Goal: Check status

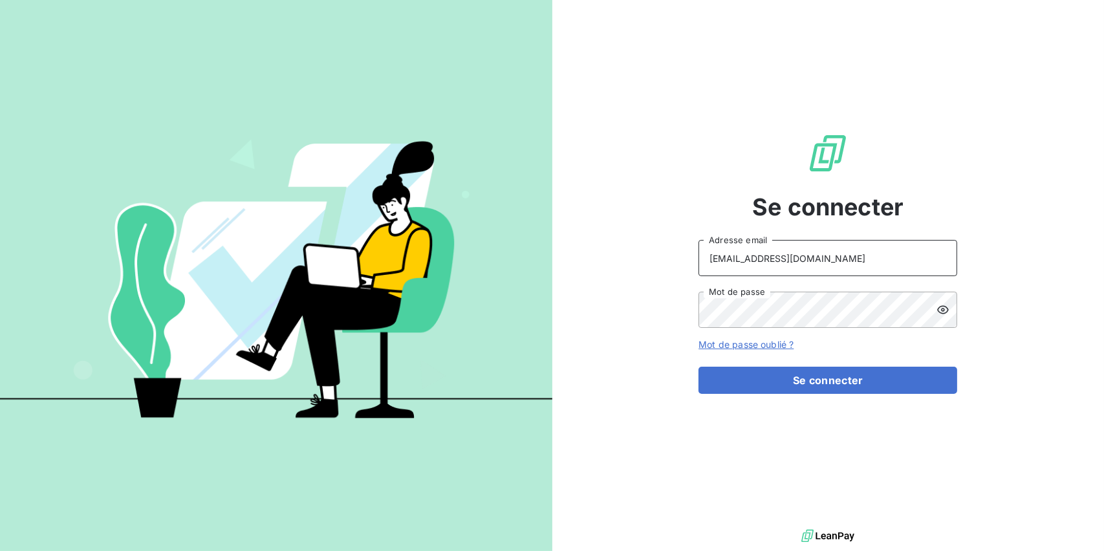
click at [796, 256] on input "[EMAIL_ADDRESS][DOMAIN_NAME]" at bounding box center [827, 258] width 259 height 36
click at [832, 261] on input "[EMAIL_ADDRESS][DOMAIN_NAME]" at bounding box center [827, 258] width 259 height 36
type input "[EMAIL_ADDRESS][DOMAIN_NAME]"
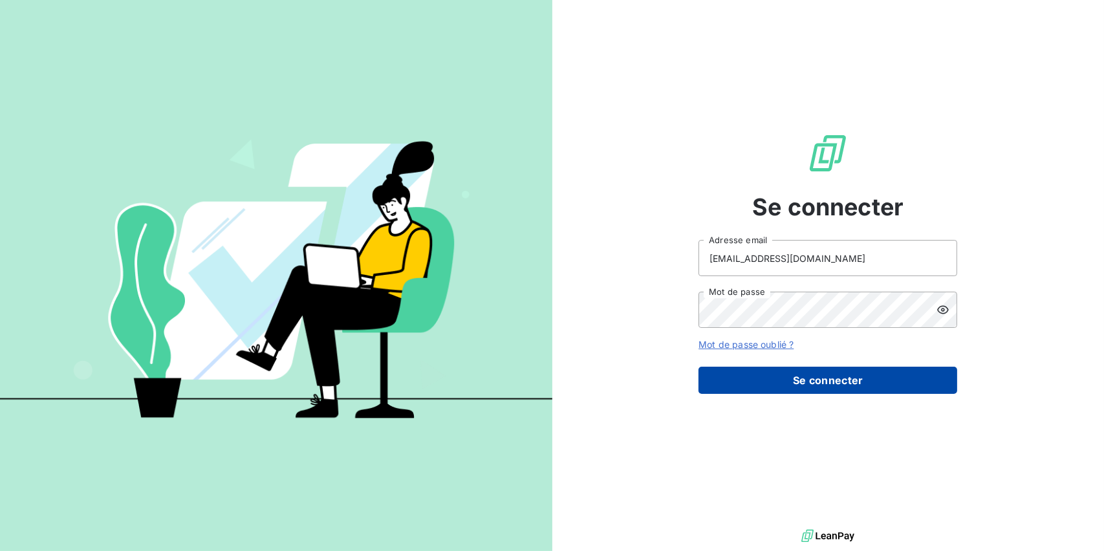
click at [743, 373] on button "Se connecter" at bounding box center [827, 380] width 259 height 27
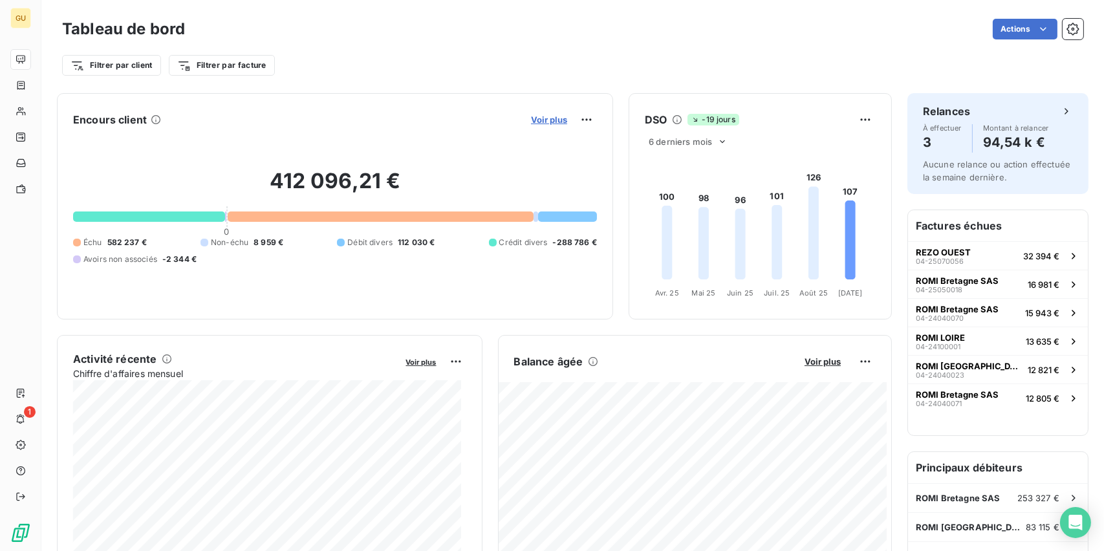
click at [559, 119] on span "Voir plus" at bounding box center [549, 119] width 36 height 10
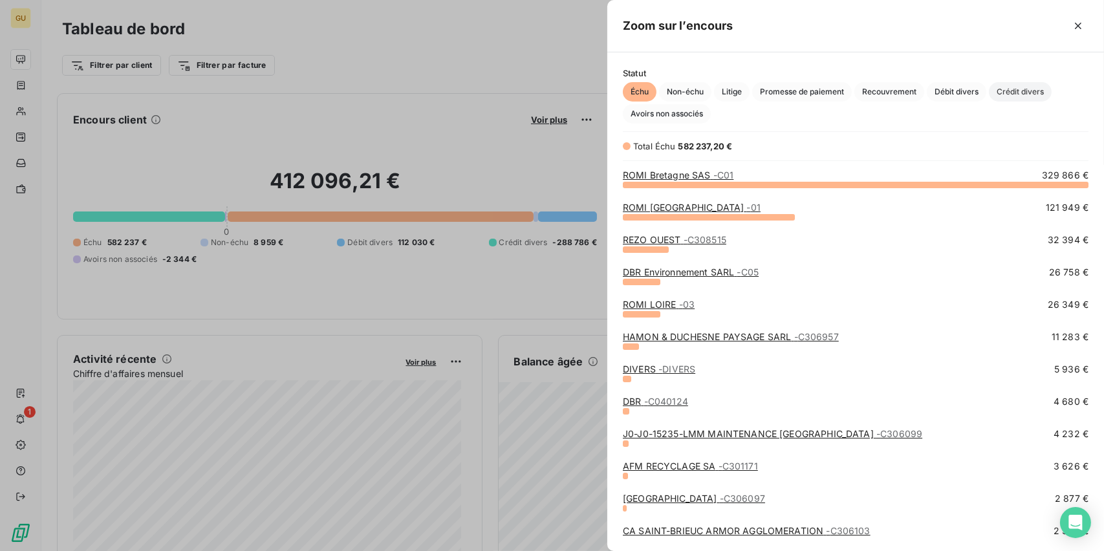
click at [1023, 92] on span "Crédit divers" at bounding box center [1019, 91] width 63 height 19
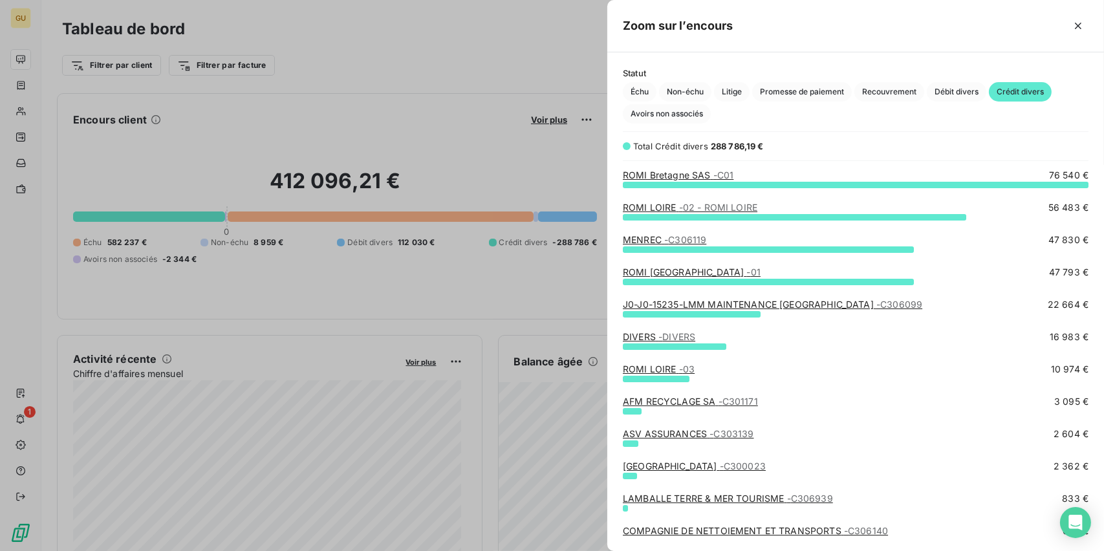
scroll to position [356, 486]
click at [637, 91] on span "Échu" at bounding box center [640, 91] width 34 height 19
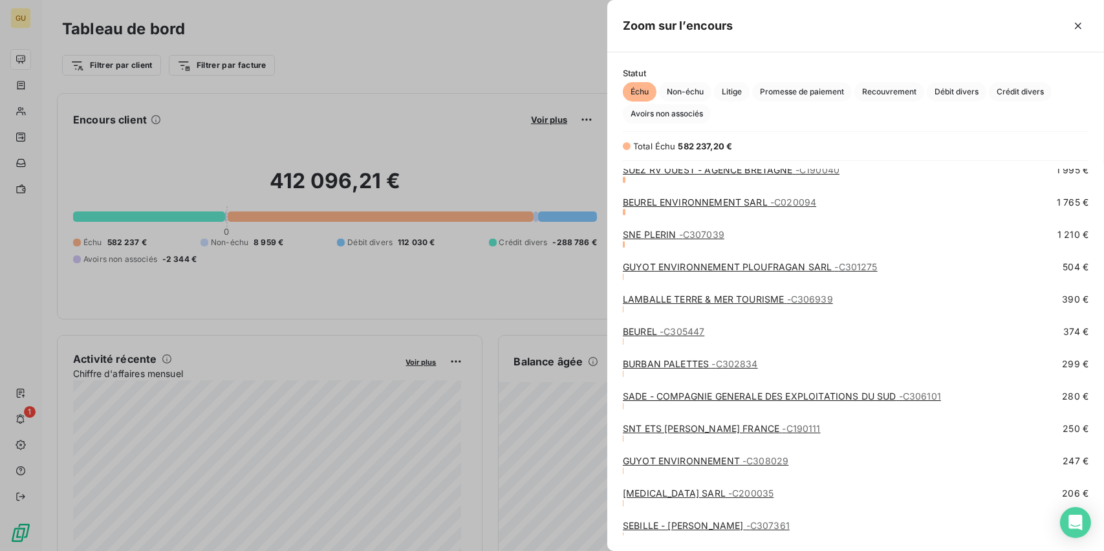
scroll to position [457, 0]
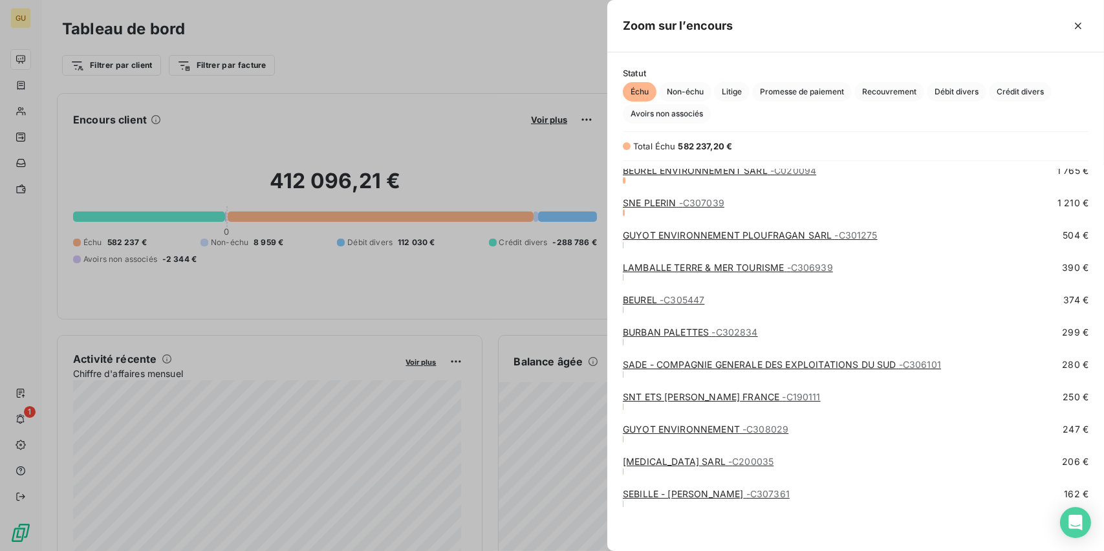
click at [396, 59] on div at bounding box center [552, 275] width 1104 height 551
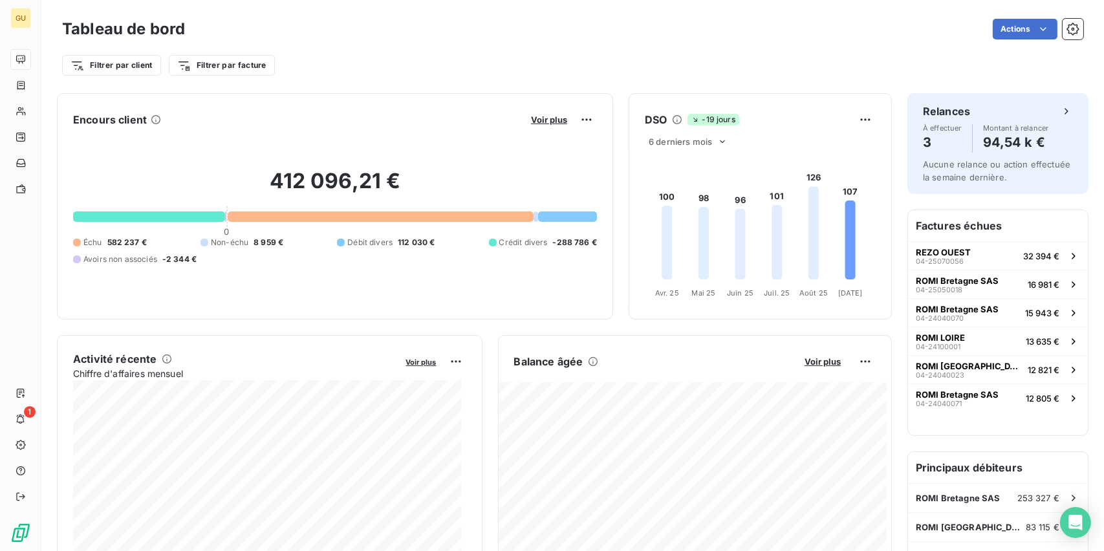
click at [455, 83] on div "Tableau de bord Actions Filtrer par client Filtrer par facture" at bounding box center [572, 42] width 1062 height 85
click at [548, 123] on span "Voir plus" at bounding box center [549, 119] width 36 height 10
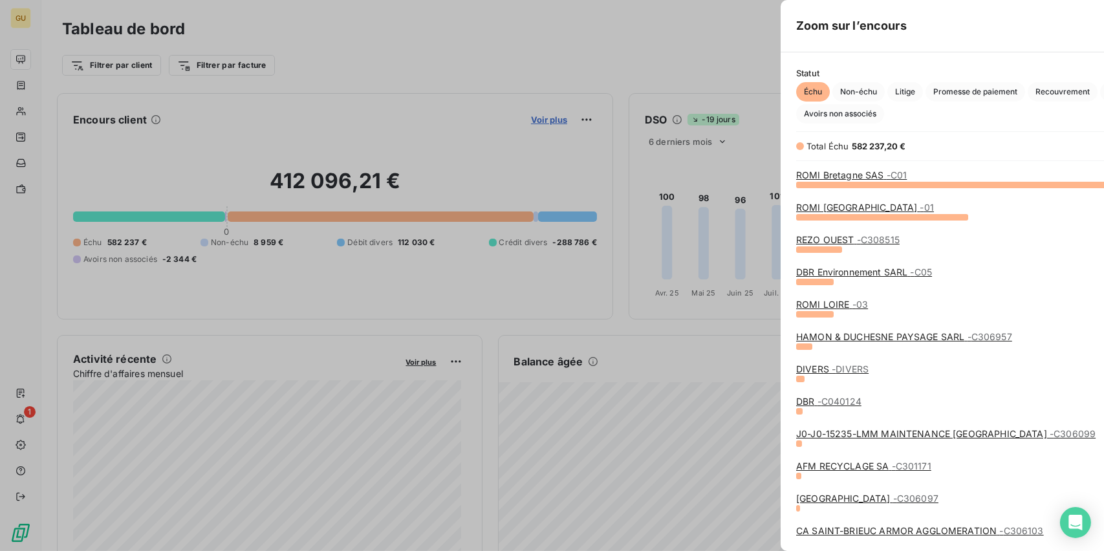
scroll to position [540, 486]
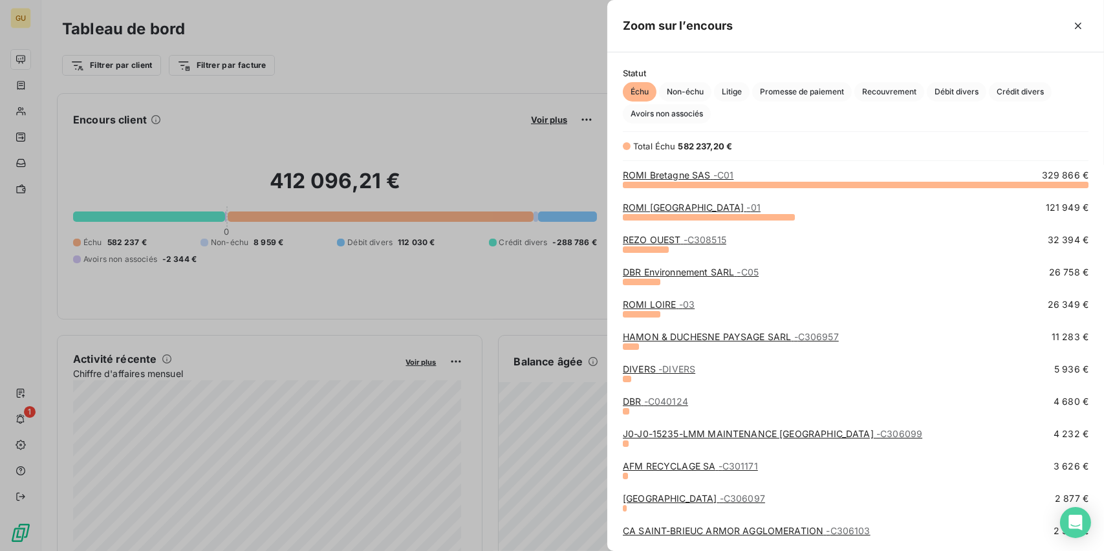
click at [848, 339] on div "HAMON & DUCHESNE PAYSAGE SARL - C306957 11 283 €" at bounding box center [855, 336] width 465 height 13
click at [467, 125] on div at bounding box center [552, 275] width 1104 height 551
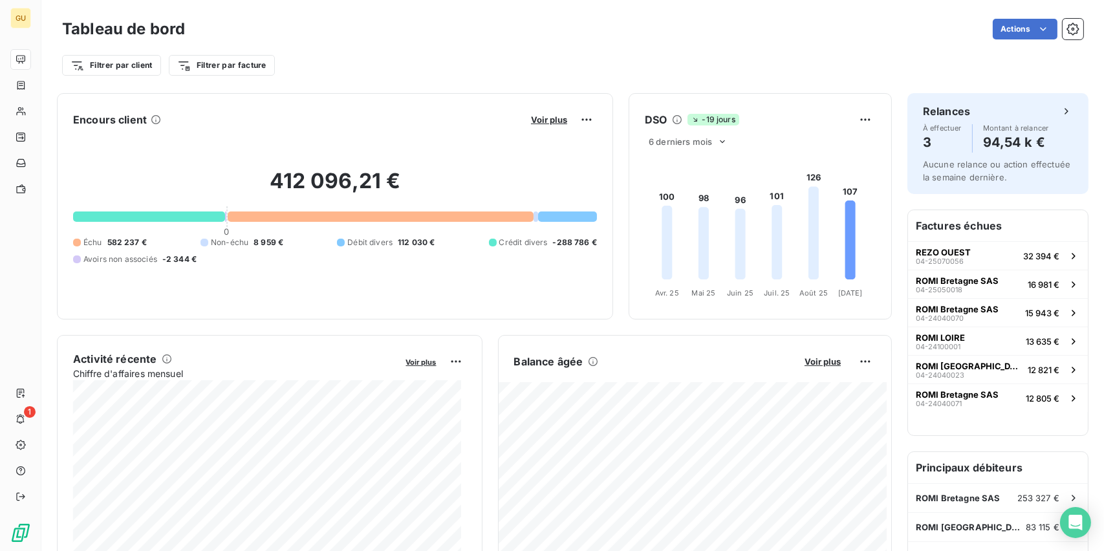
click at [154, 188] on h2 "412 096,21 €" at bounding box center [335, 187] width 524 height 39
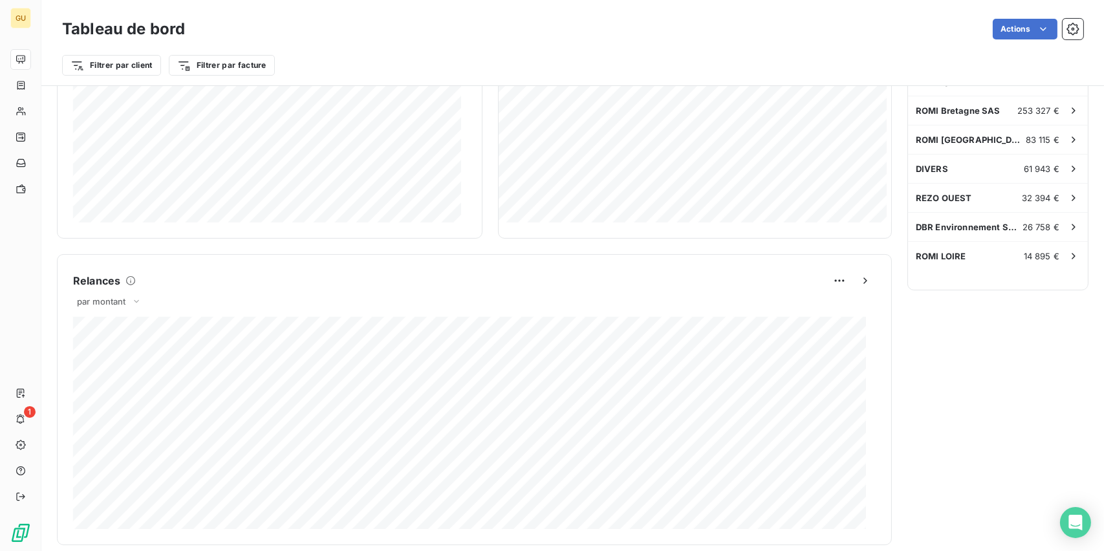
scroll to position [0, 0]
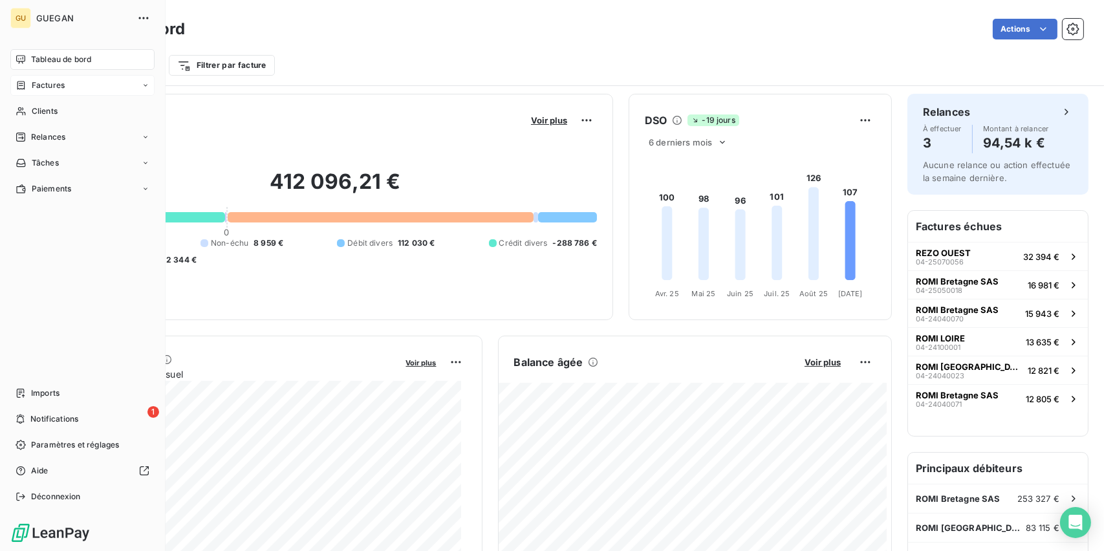
click at [56, 85] on span "Factures" at bounding box center [48, 86] width 33 height 12
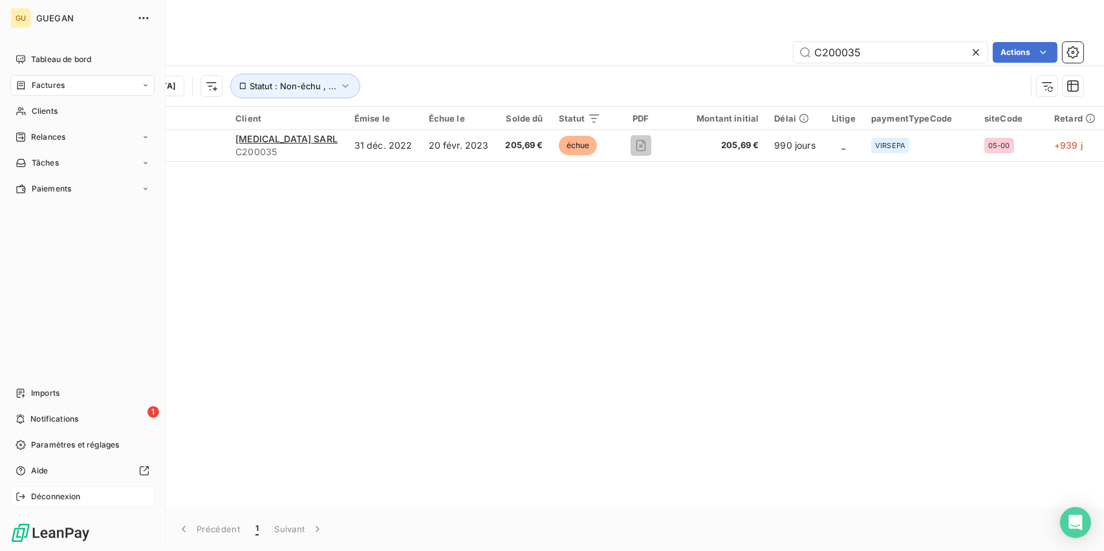
click at [69, 489] on div "Déconnexion" at bounding box center [82, 496] width 144 height 21
